Goal: Task Accomplishment & Management: Manage account settings

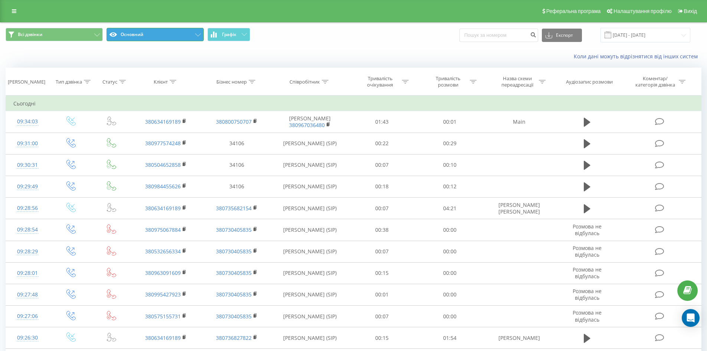
click at [144, 36] on button "Основний" at bounding box center [154, 34] width 97 height 13
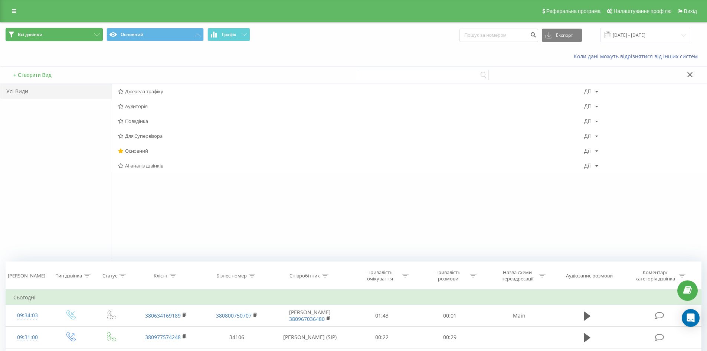
click at [69, 34] on button "Всі дзвінки" at bounding box center [54, 34] width 97 height 13
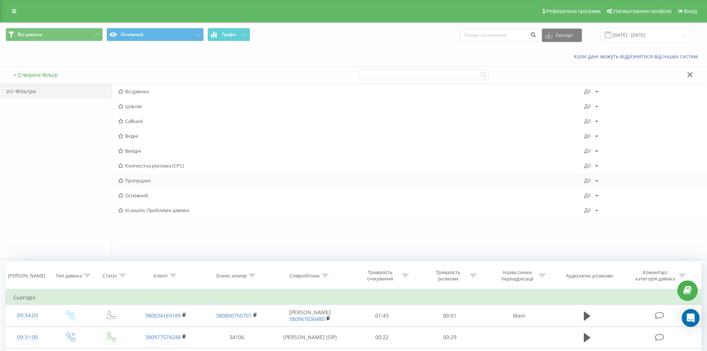
click at [139, 181] on span "Пропущені" at bounding box center [351, 180] width 466 height 5
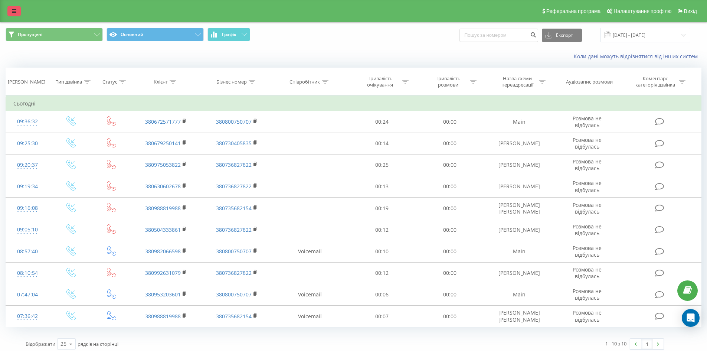
click at [18, 14] on link at bounding box center [13, 11] width 13 height 10
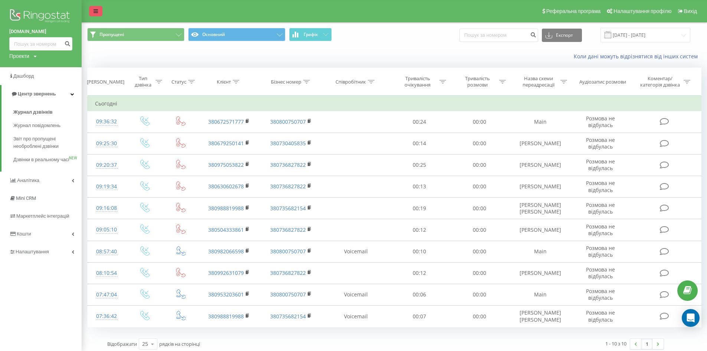
click at [91, 8] on link at bounding box center [95, 11] width 13 height 10
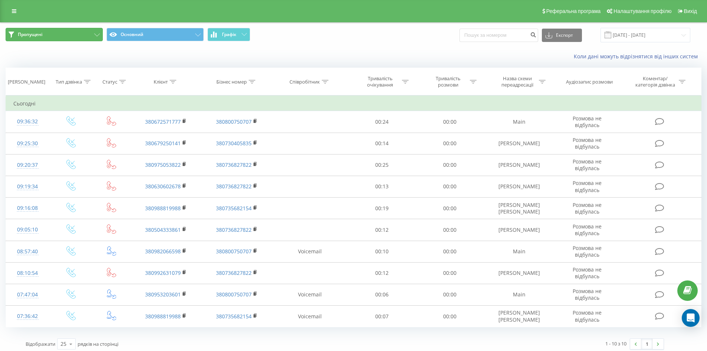
click at [96, 34] on icon at bounding box center [97, 34] width 6 height 3
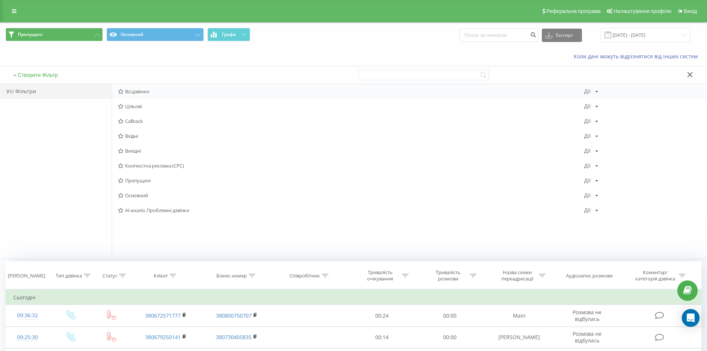
click at [598, 91] on div "Всі дзвінки Дії Редагувати Копіювати Видалити За замовчуванням Поділитися" at bounding box center [409, 91] width 594 height 15
click at [596, 92] on icon at bounding box center [596, 91] width 3 height 4
click at [596, 89] on icon at bounding box center [596, 91] width 3 height 4
drag, startPoint x: 45, startPoint y: 59, endPoint x: 132, endPoint y: 33, distance: 90.7
click at [49, 55] on div "Коли дані можуть відрізнятися вiд інших систем" at bounding box center [353, 56] width 706 height 18
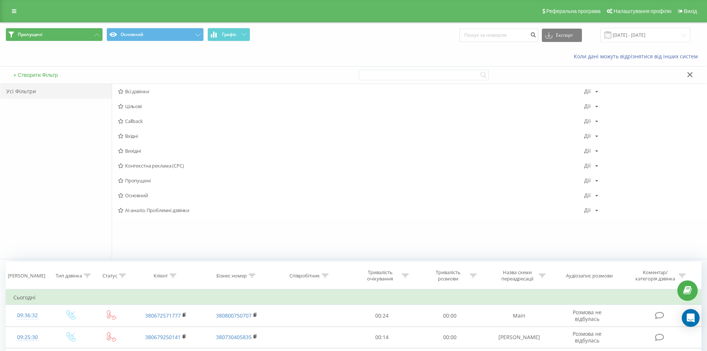
click at [691, 75] on icon at bounding box center [690, 74] width 6 height 5
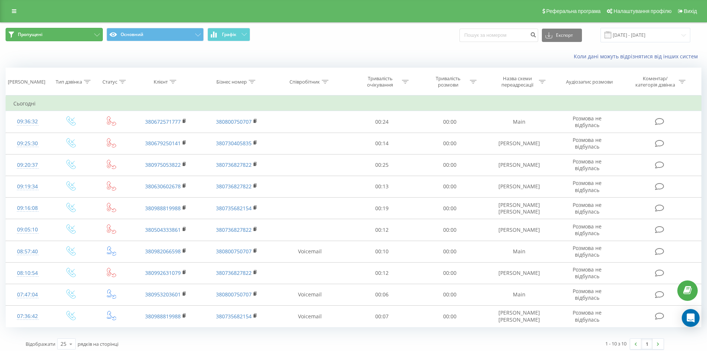
click at [92, 30] on button "Пропущені" at bounding box center [54, 34] width 97 height 13
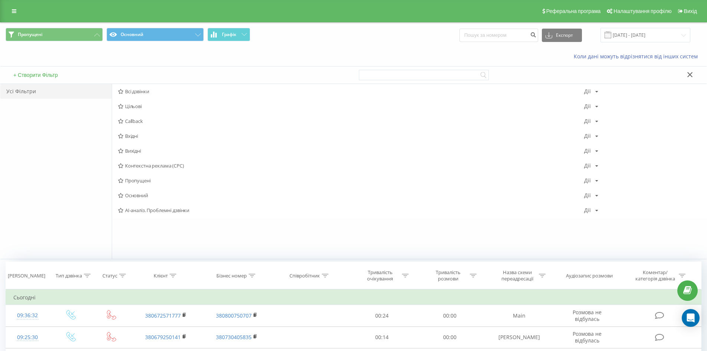
click at [135, 94] on span "Всі дзвінки" at bounding box center [351, 91] width 466 height 5
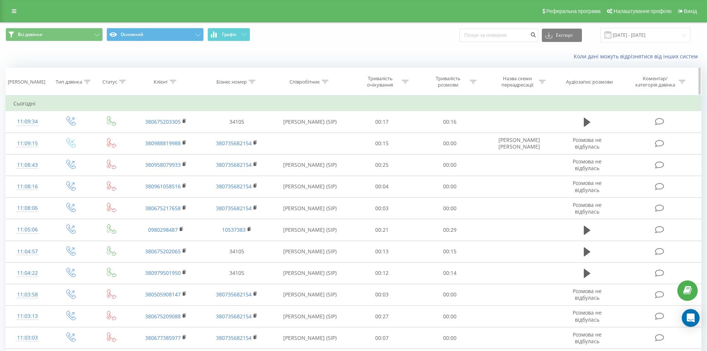
click at [326, 82] on icon at bounding box center [325, 82] width 7 height 4
click at [318, 132] on input "text" at bounding box center [309, 134] width 65 height 13
type input "дер"
click at [322, 146] on span "OK" at bounding box center [325, 149] width 21 height 11
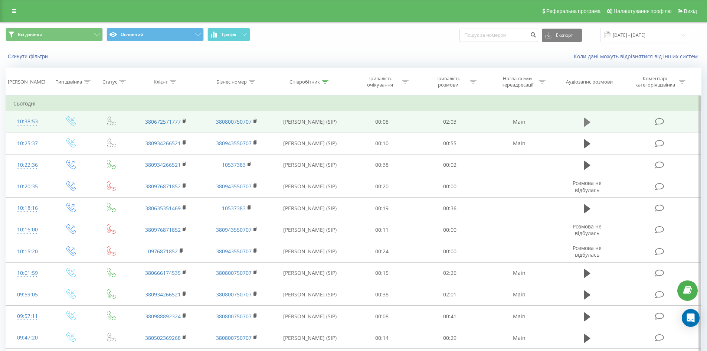
click at [586, 122] on icon at bounding box center [586, 122] width 7 height 9
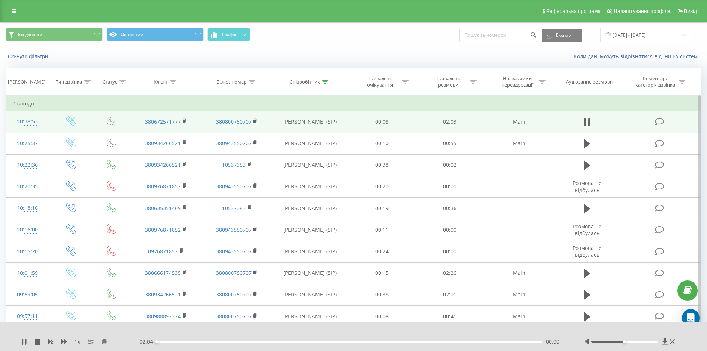
click at [180, 340] on div "00:00" at bounding box center [350, 341] width 386 height 2
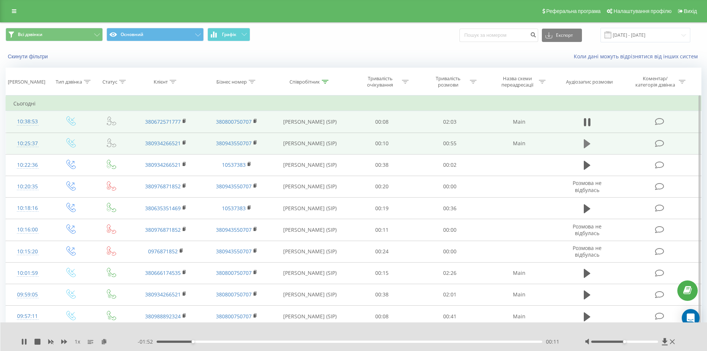
click at [589, 143] on icon at bounding box center [586, 143] width 7 height 9
click at [177, 340] on div "00:02" at bounding box center [350, 341] width 386 height 2
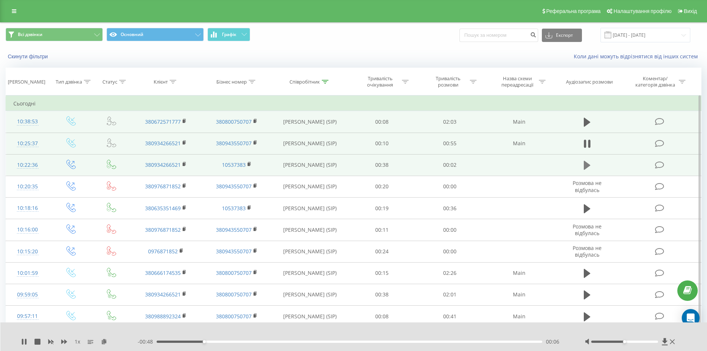
click at [586, 169] on icon at bounding box center [586, 165] width 7 height 10
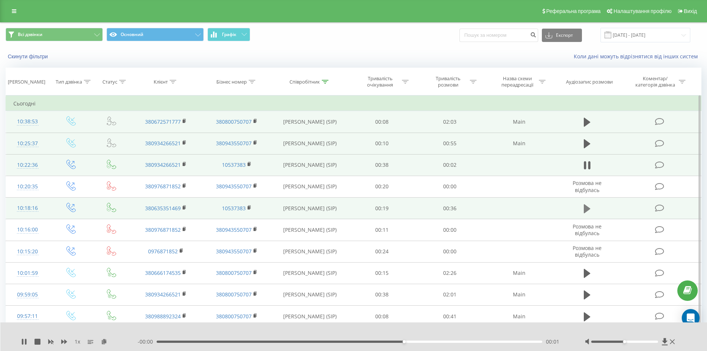
click at [588, 209] on icon at bounding box center [586, 208] width 7 height 9
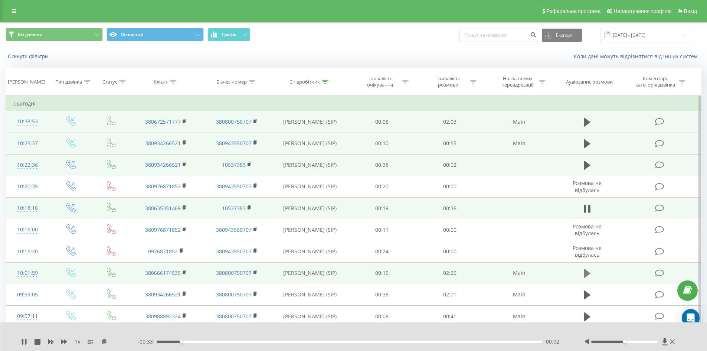
click at [585, 271] on icon at bounding box center [586, 273] width 7 height 9
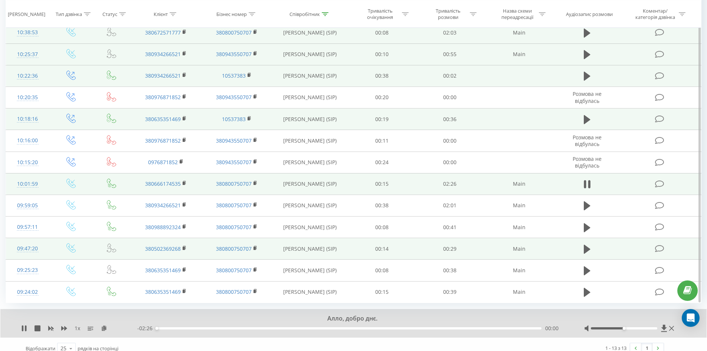
scroll to position [98, 0]
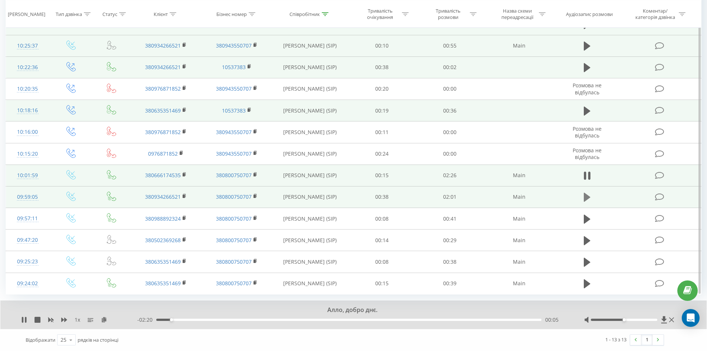
click at [586, 198] on icon at bounding box center [586, 197] width 7 height 9
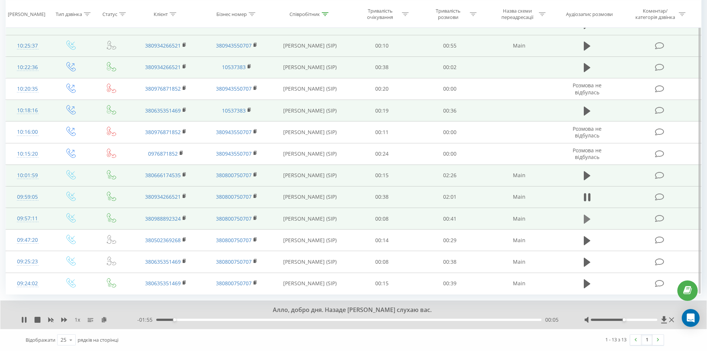
click at [585, 221] on icon at bounding box center [586, 218] width 7 height 9
click at [25, 321] on icon at bounding box center [25, 319] width 1 height 6
click at [663, 319] on icon at bounding box center [664, 319] width 6 height 7
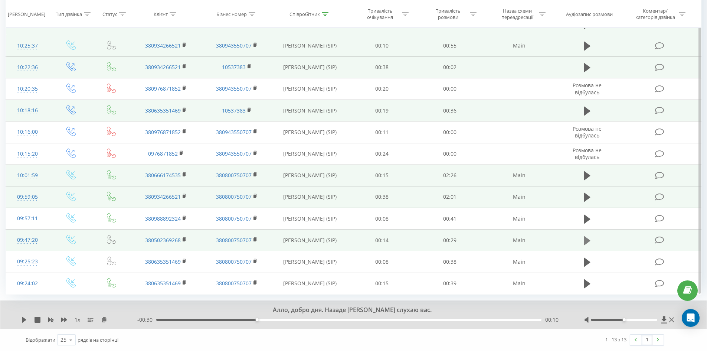
click at [592, 241] on button at bounding box center [586, 240] width 11 height 11
click at [583, 220] on icon at bounding box center [586, 218] width 7 height 9
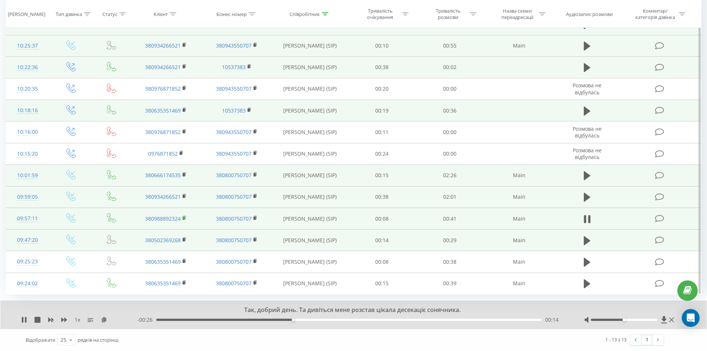
click at [185, 217] on rect at bounding box center [184, 217] width 2 height 3
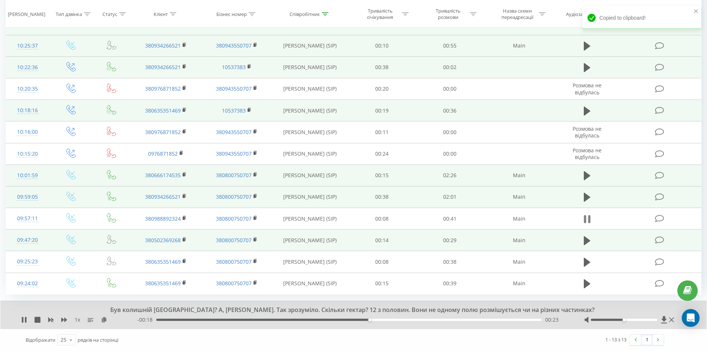
click at [587, 221] on icon at bounding box center [586, 219] width 7 height 10
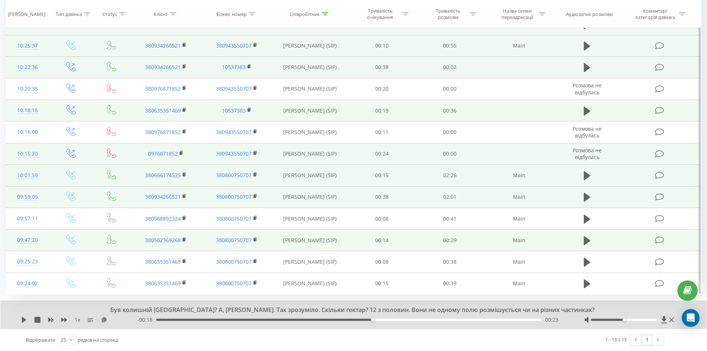
scroll to position [0, 0]
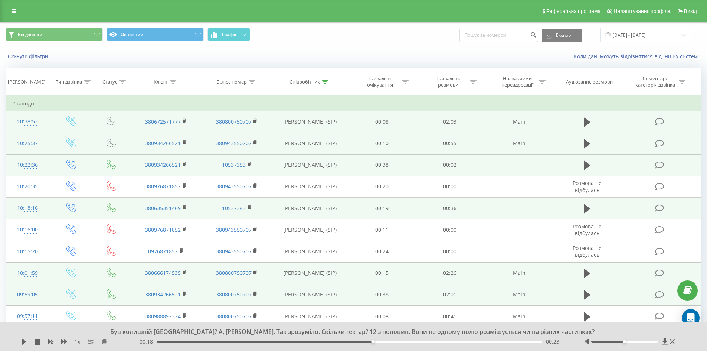
click at [324, 36] on span "Всі дзвінки Основний Графік" at bounding box center [177, 35] width 342 height 14
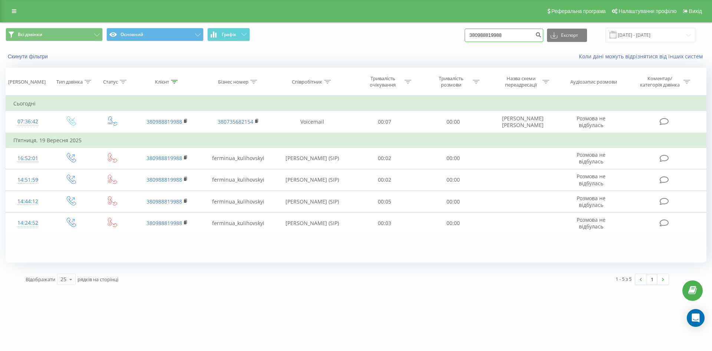
drag, startPoint x: 522, startPoint y: 34, endPoint x: 432, endPoint y: 42, distance: 89.8
click at [432, 42] on div "Всі дзвінки Основний Графік 380988819988 Експорт .csv .xls .xlsx 22.06.2025 - 2…" at bounding box center [356, 35] width 701 height 14
click at [99, 37] on button "Всі дзвінки" at bounding box center [54, 34] width 97 height 13
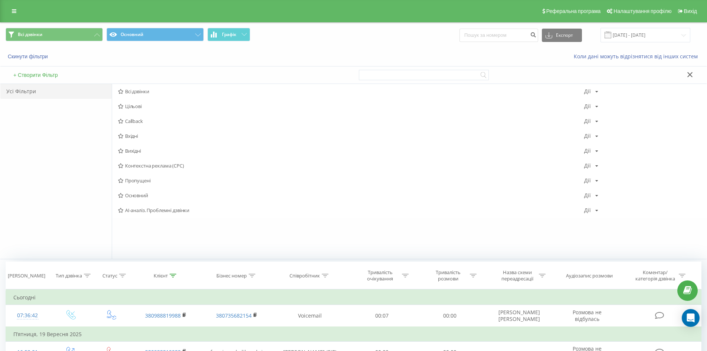
click at [20, 92] on div "Усі Фільтри" at bounding box center [55, 91] width 111 height 15
click at [12, 10] on icon at bounding box center [14, 11] width 4 height 5
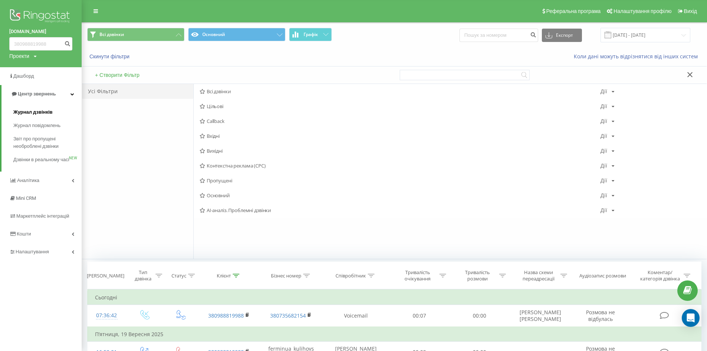
click at [39, 112] on span "Журнал дзвінків" at bounding box center [32, 111] width 39 height 7
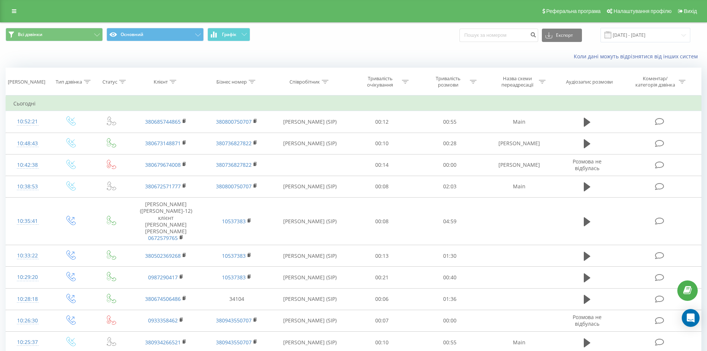
click at [336, 40] on span "Всі дзвінки Основний Графік" at bounding box center [177, 35] width 342 height 14
click at [325, 53] on div "Коли дані можуть відрізнятися вiд інших систем" at bounding box center [485, 56] width 441 height 7
click at [403, 30] on div "Всі дзвінки Основний Графік Експорт .csv .xls .xlsx 22.08.2025 - 22.09.2025" at bounding box center [354, 35] width 696 height 14
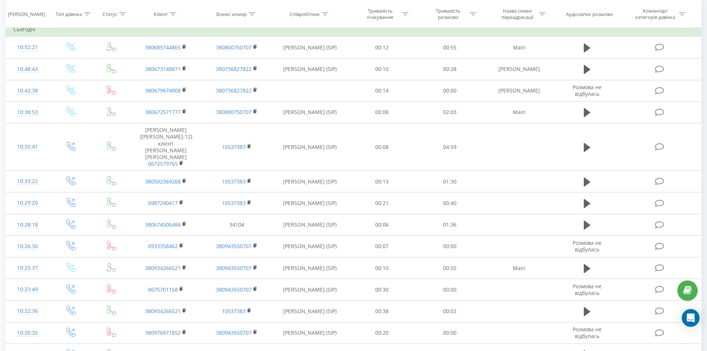
scroll to position [148, 0]
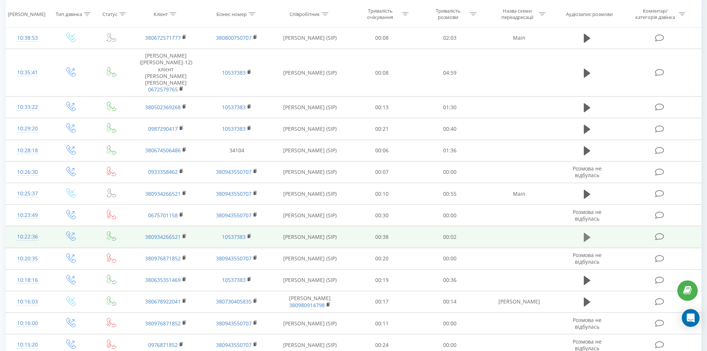
click at [586, 233] on icon at bounding box center [586, 237] width 7 height 9
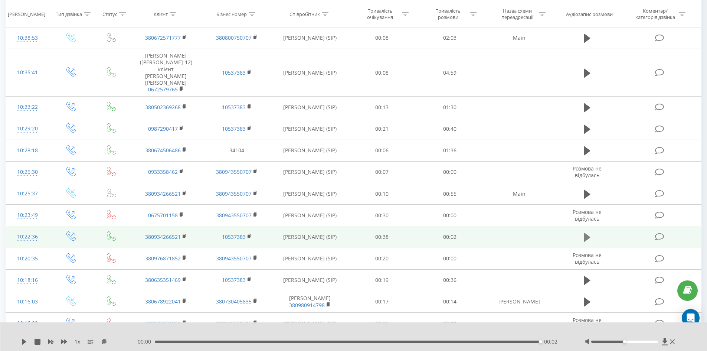
click at [584, 233] on icon at bounding box center [586, 237] width 7 height 9
click at [586, 233] on icon at bounding box center [586, 237] width 7 height 9
click at [587, 233] on icon at bounding box center [586, 237] width 7 height 9
click at [586, 233] on icon at bounding box center [586, 237] width 7 height 9
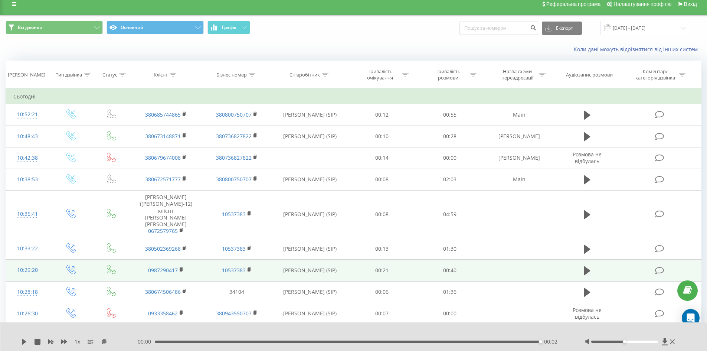
scroll to position [0, 0]
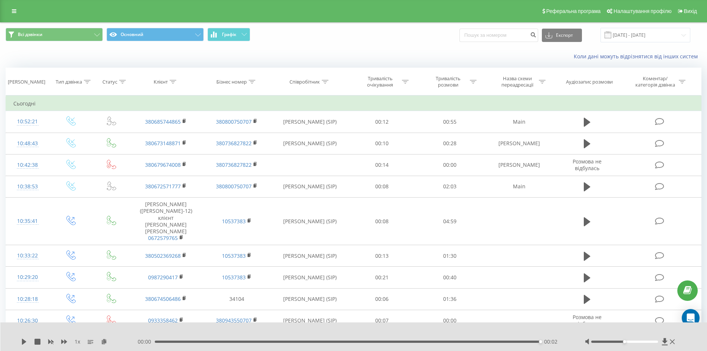
click at [296, 32] on span "Всі дзвінки Основний Графік" at bounding box center [177, 35] width 342 height 14
click at [303, 29] on span "Всі дзвінки Основний Графік" at bounding box center [177, 35] width 342 height 14
click at [330, 40] on span "Всі дзвінки Основний Графік" at bounding box center [177, 35] width 342 height 14
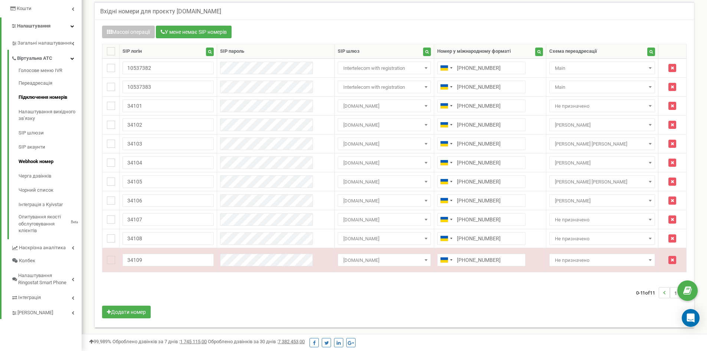
scroll to position [500, 625]
click at [63, 45] on span "Загальні налаштування" at bounding box center [43, 43] width 53 height 7
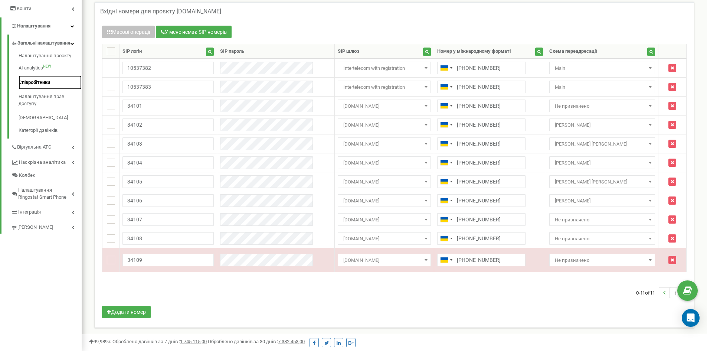
click at [46, 85] on link "Співробітники" at bounding box center [50, 82] width 63 height 14
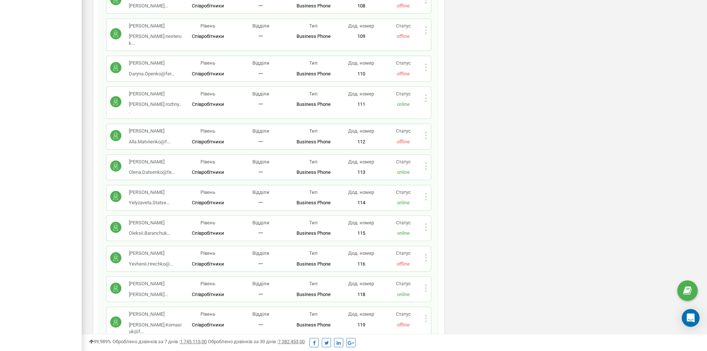
scroll to position [556, 0]
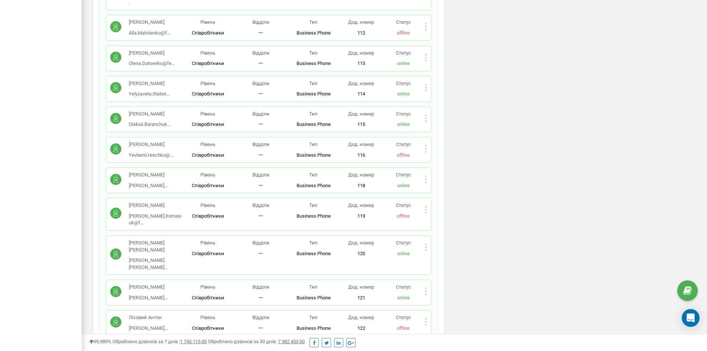
click at [424, 175] on icon at bounding box center [425, 179] width 3 height 8
click at [471, 185] on div "Редагувати" at bounding box center [461, 190] width 73 height 11
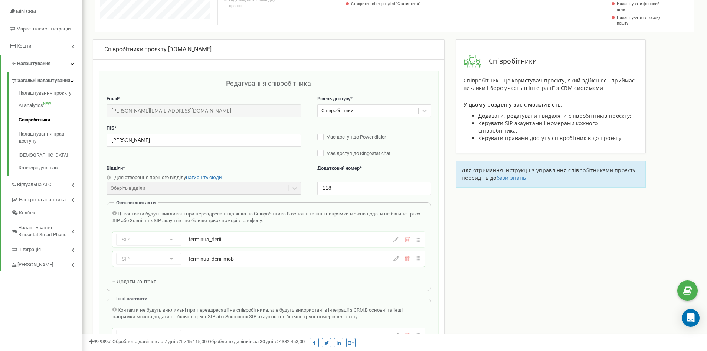
scroll to position [0, 0]
